Goal: Entertainment & Leisure: Consume media (video, audio)

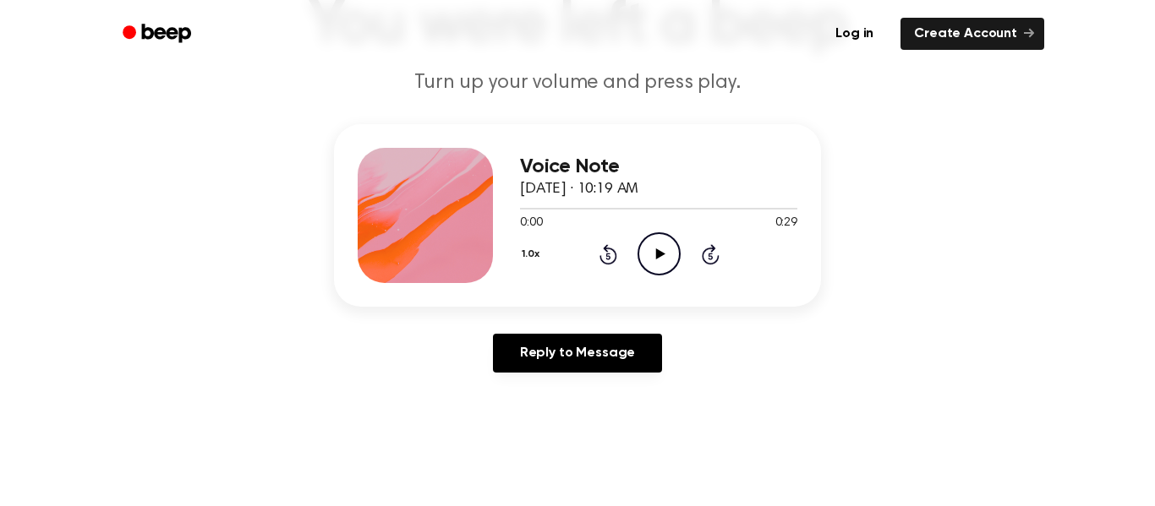
scroll to position [104, 0]
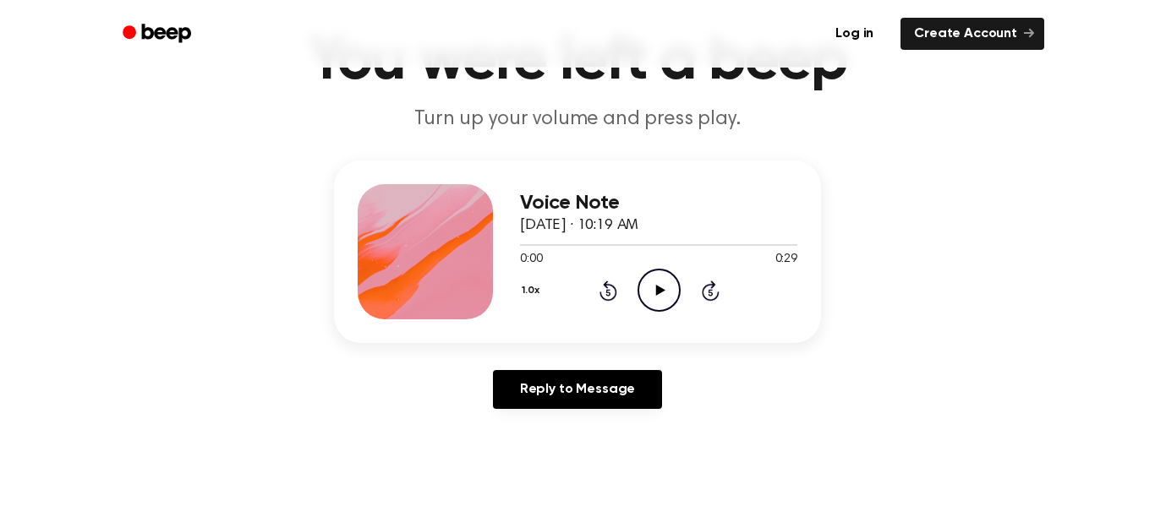
click at [655, 278] on icon "Play Audio" at bounding box center [658, 290] width 43 height 43
click at [751, 413] on div "Reply to Message" at bounding box center [577, 396] width 487 height 52
click at [659, 282] on icon "Pause Audio" at bounding box center [658, 290] width 43 height 43
click at [659, 287] on icon "Play Audio" at bounding box center [658, 290] width 43 height 43
click at [663, 282] on icon "Pause Audio" at bounding box center [658, 290] width 43 height 43
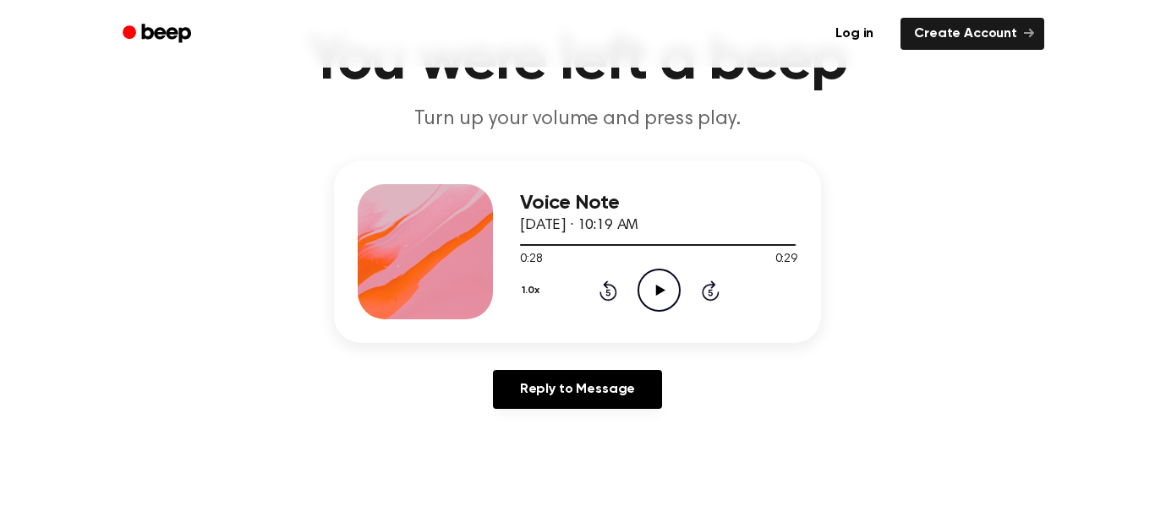
click at [655, 283] on icon "Play Audio" at bounding box center [658, 290] width 43 height 43
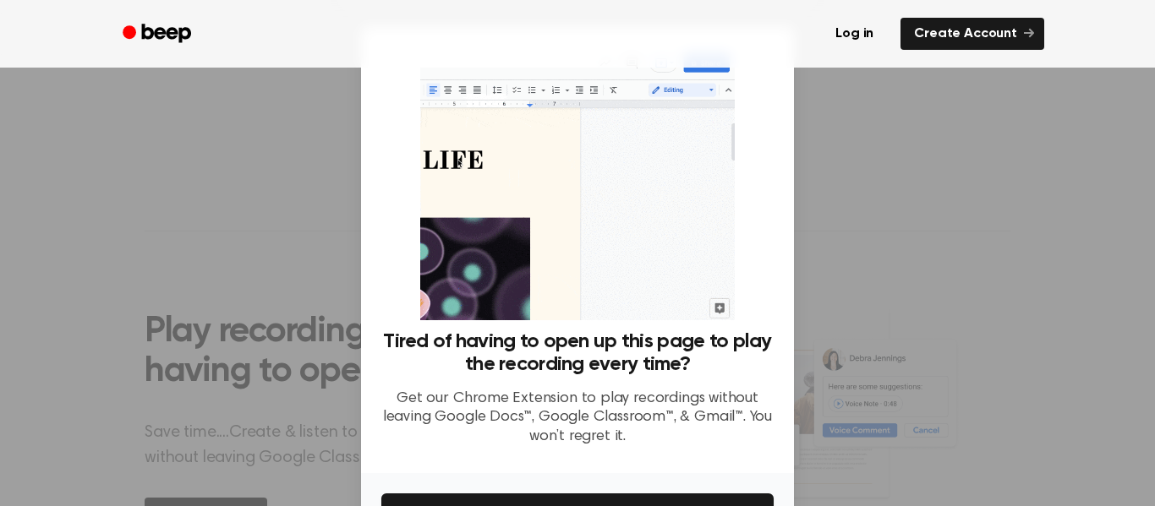
scroll to position [443, 0]
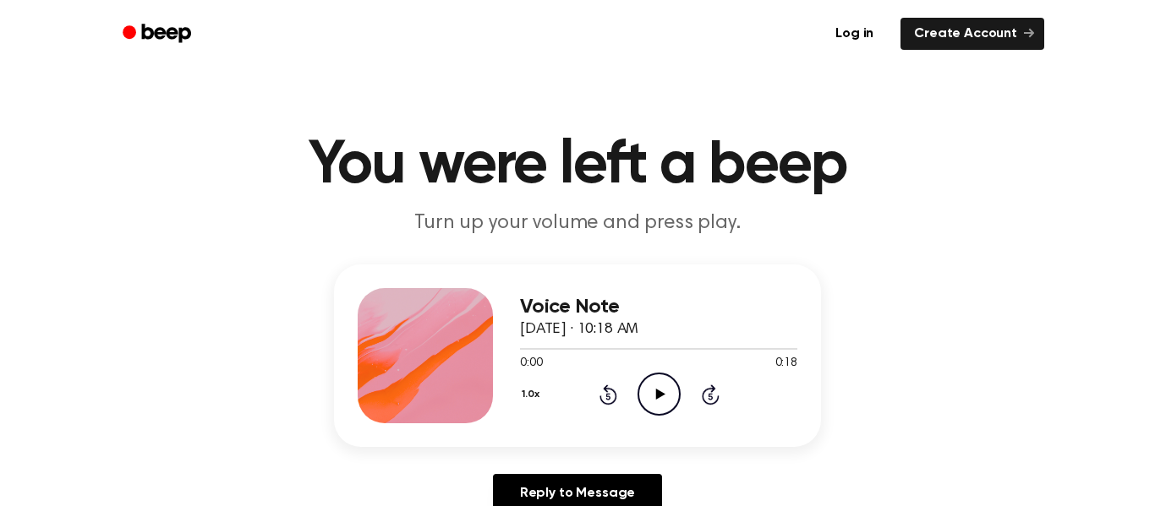
click at [663, 385] on icon "Play Audio" at bounding box center [658, 394] width 43 height 43
click at [663, 385] on icon "Pause Audio" at bounding box center [658, 394] width 43 height 43
